Goal: Transaction & Acquisition: Download file/media

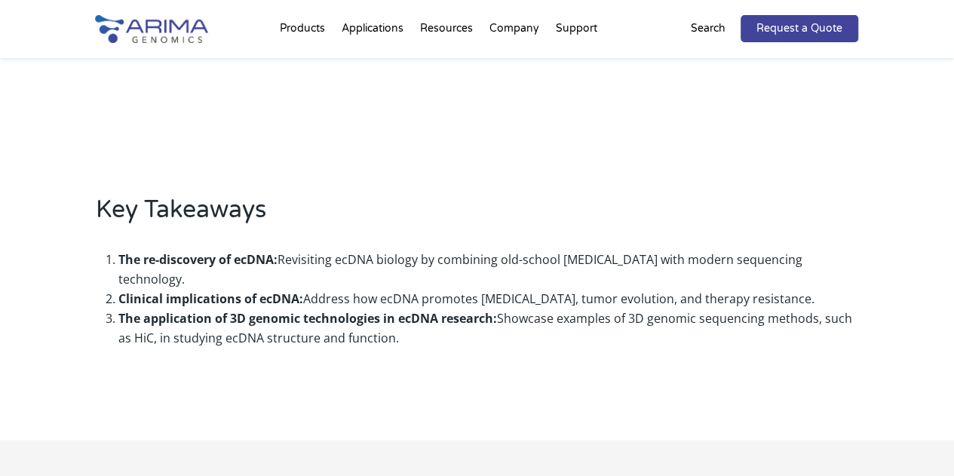
scroll to position [892, 0]
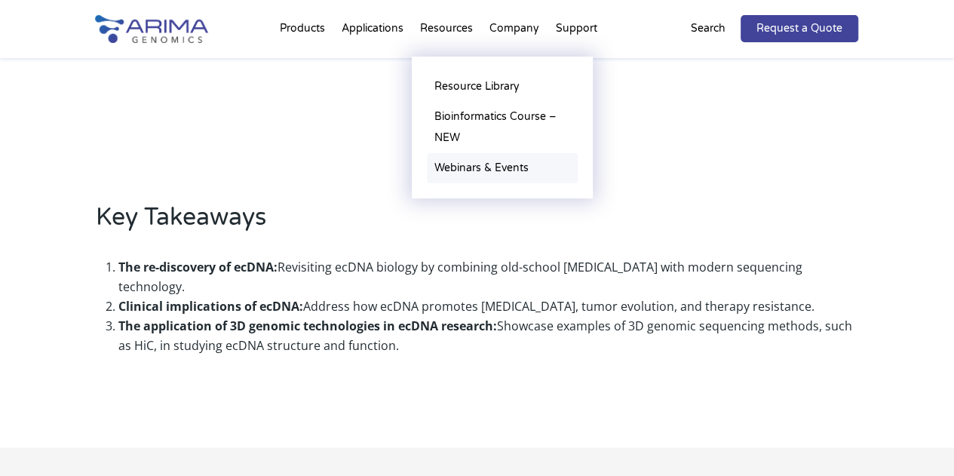
click at [493, 167] on link "Webinars & Events" at bounding box center [502, 168] width 151 height 30
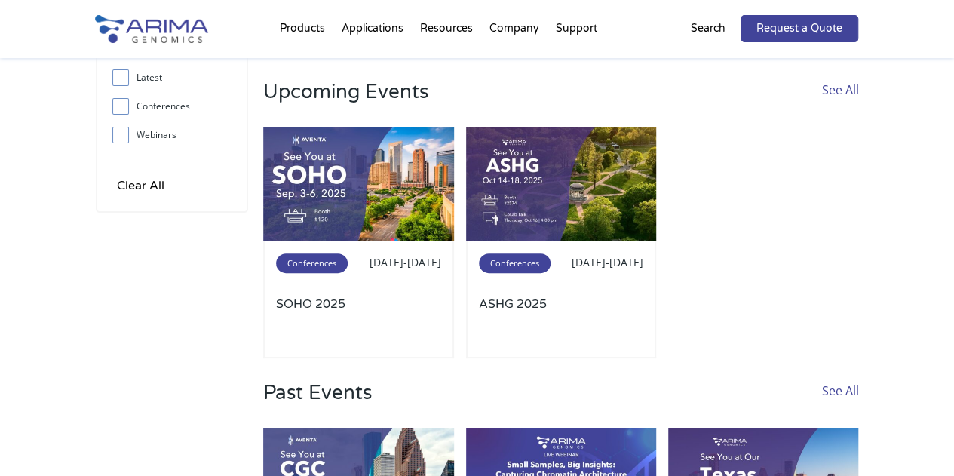
scroll to position [139, 0]
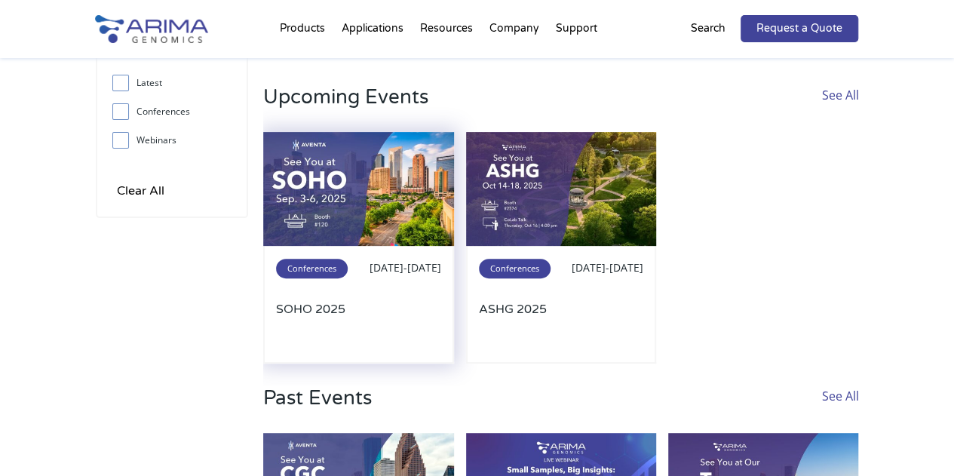
click at [316, 262] on span "Conferences" at bounding box center [312, 269] width 72 height 20
click at [323, 275] on span "Conferences" at bounding box center [312, 269] width 72 height 20
click at [326, 266] on span "Conferences" at bounding box center [312, 269] width 72 height 20
click at [339, 213] on img at bounding box center [358, 189] width 191 height 115
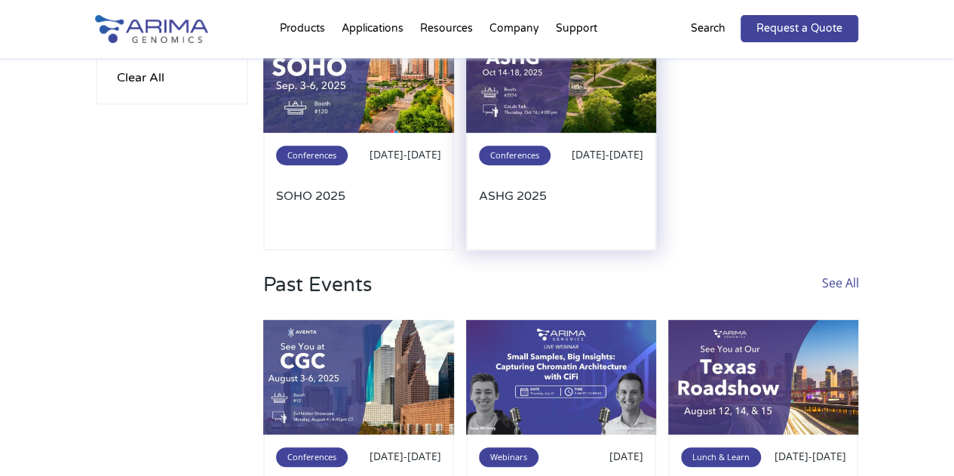
scroll to position [130, 0]
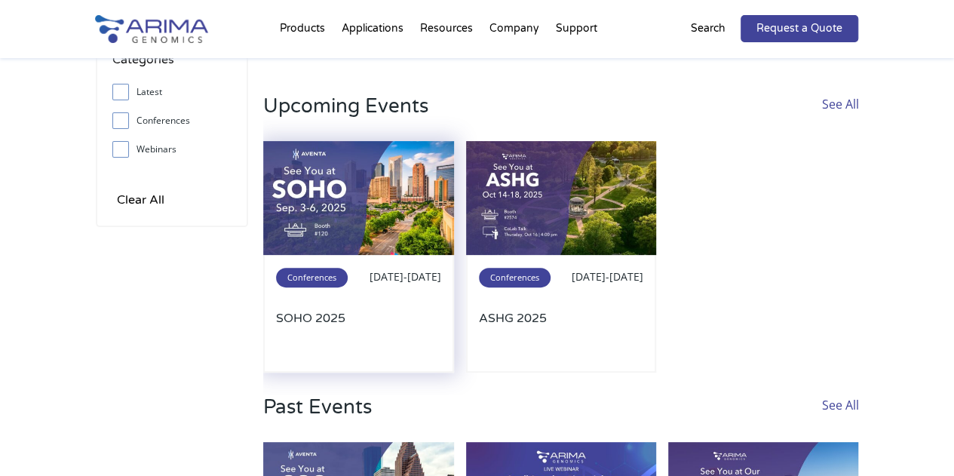
click at [330, 321] on h3 "SOHO 2025" at bounding box center [358, 335] width 165 height 50
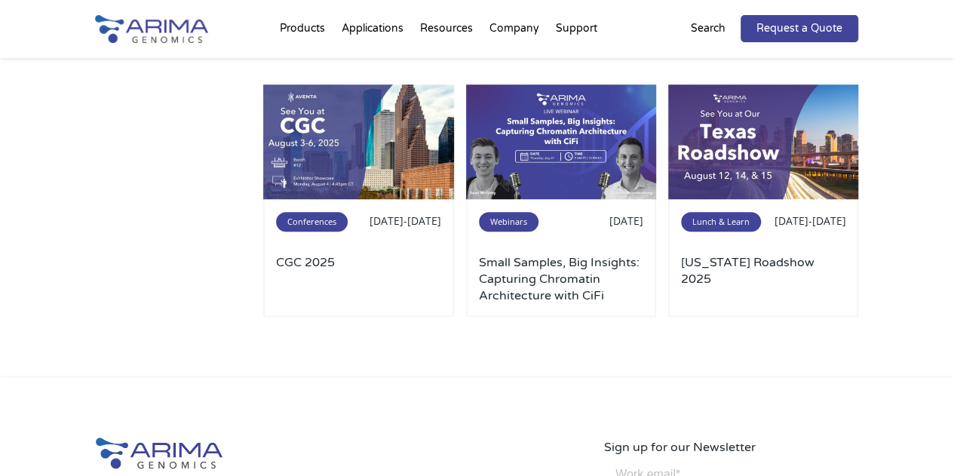
scroll to position [493, 0]
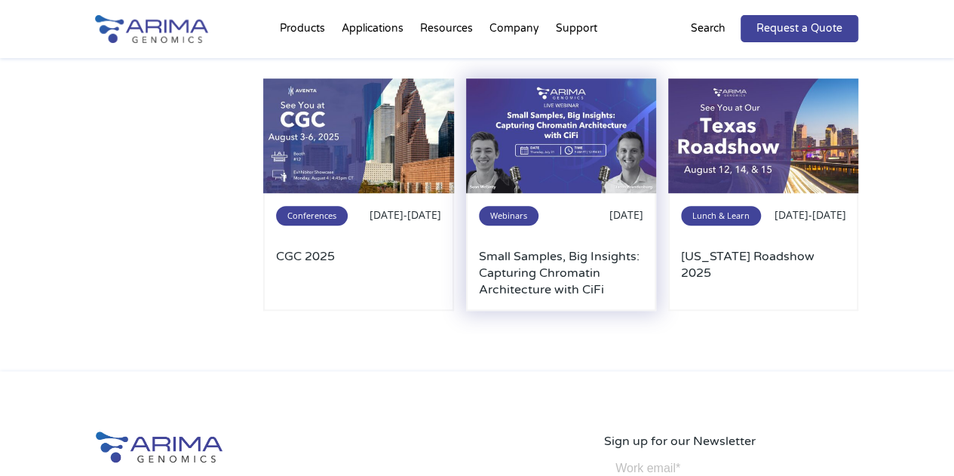
click at [583, 287] on h3 "Small Samples, Big Insights: Capturing Chromatin Architecture with CiFi" at bounding box center [561, 273] width 165 height 50
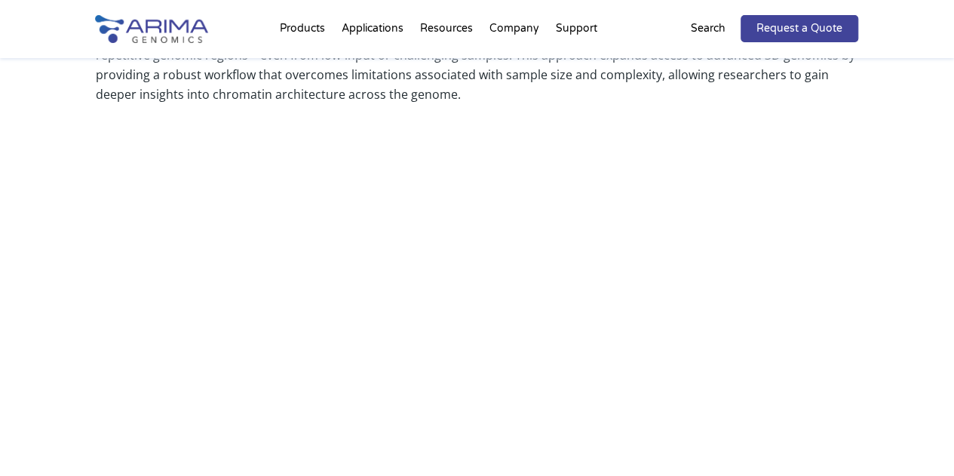
scroll to position [523, 0]
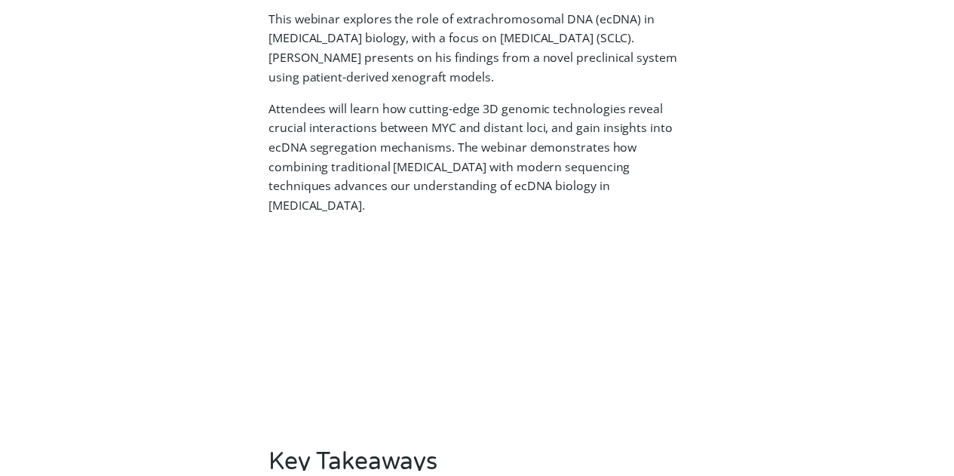
scroll to position [580, 0]
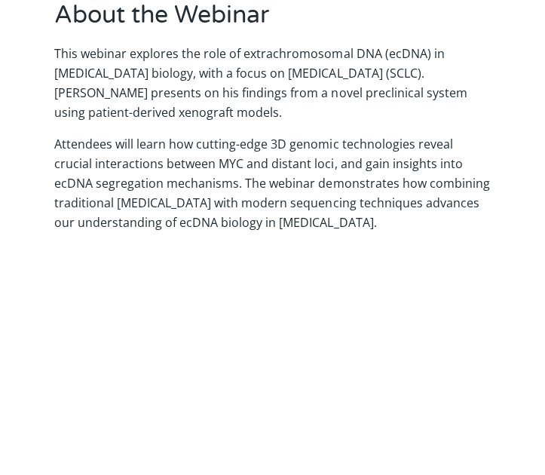
click at [335, 161] on p "Attendees will learn how cutting-edge 3D genomic technologies reveal crucial in…" at bounding box center [272, 183] width 436 height 98
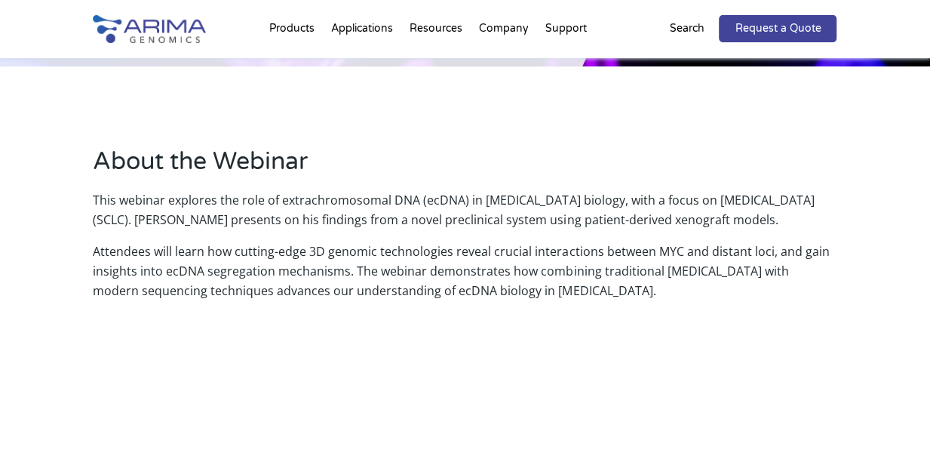
scroll to position [403, 0]
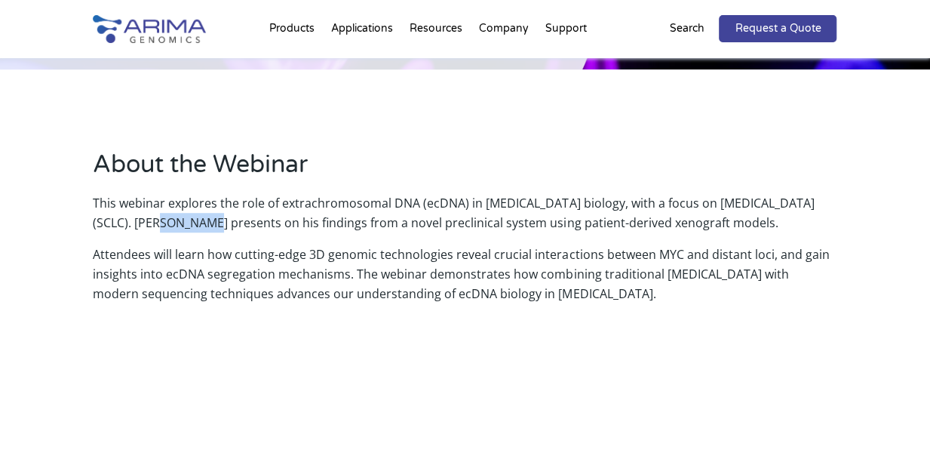
drag, startPoint x: 115, startPoint y: 222, endPoint x: 164, endPoint y: 227, distance: 50.1
click at [164, 227] on p "This webinar explores the role of extrachromosomal DNA (ecDNA) in cancer biolog…" at bounding box center [465, 218] width 744 height 51
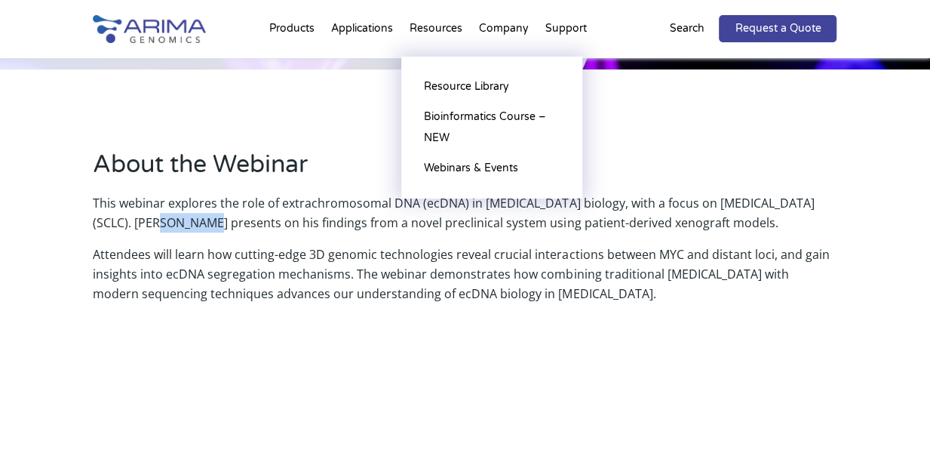
copy p "Sihan Wu"
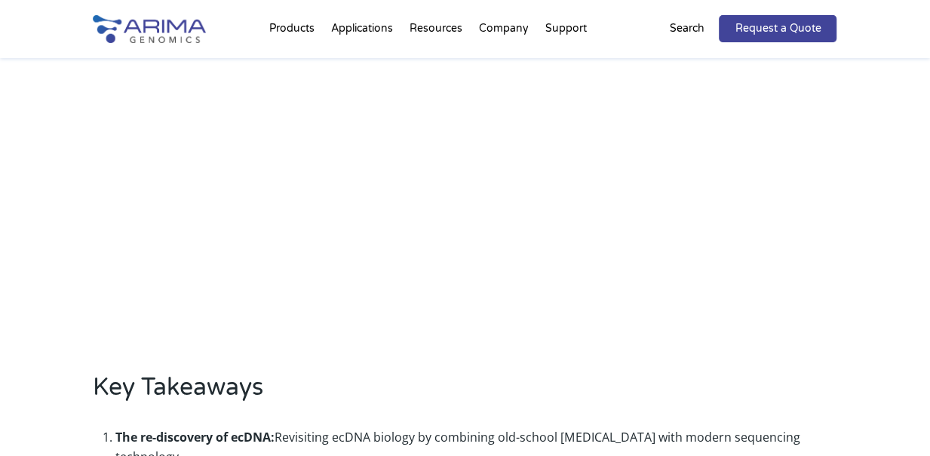
scroll to position [718, 0]
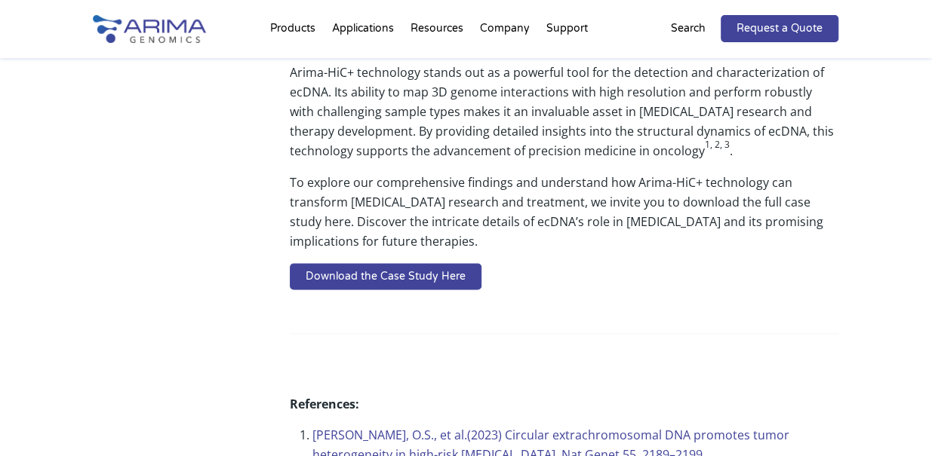
scroll to position [910, 0]
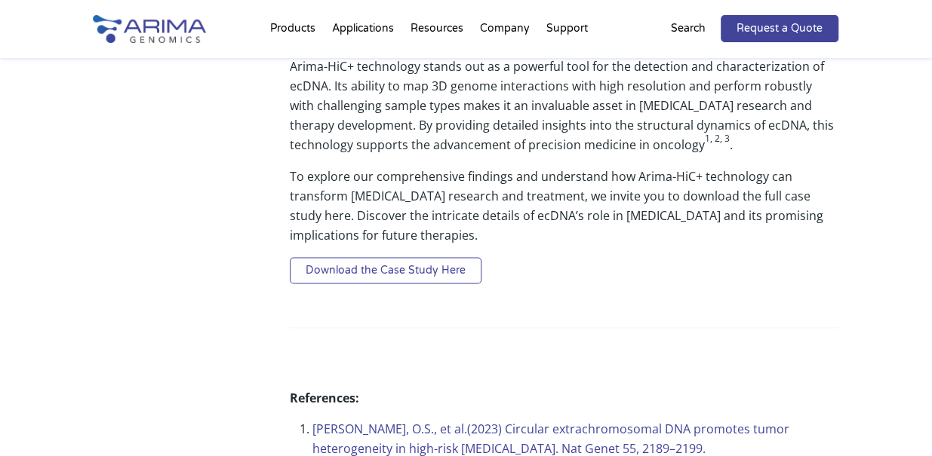
click at [431, 257] on link "Download the Case Study Here" at bounding box center [386, 270] width 192 height 27
